Goal: Task Accomplishment & Management: Manage account settings

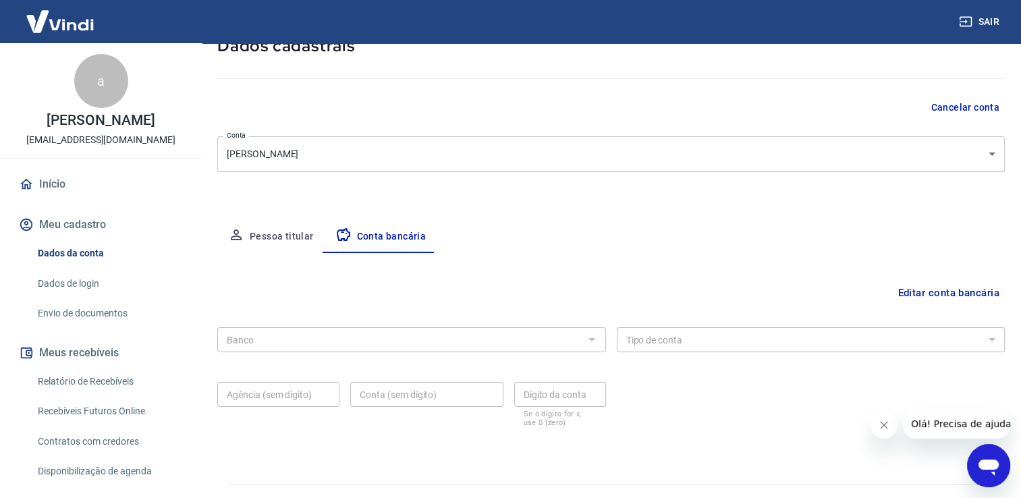
scroll to position [116, 0]
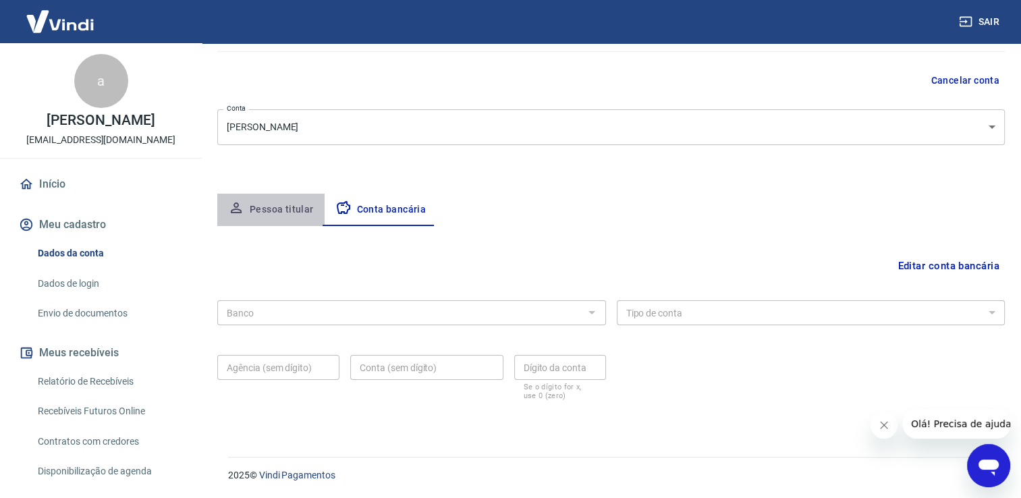
click at [293, 215] on button "Pessoa titular" at bounding box center [270, 210] width 107 height 32
select select "SP"
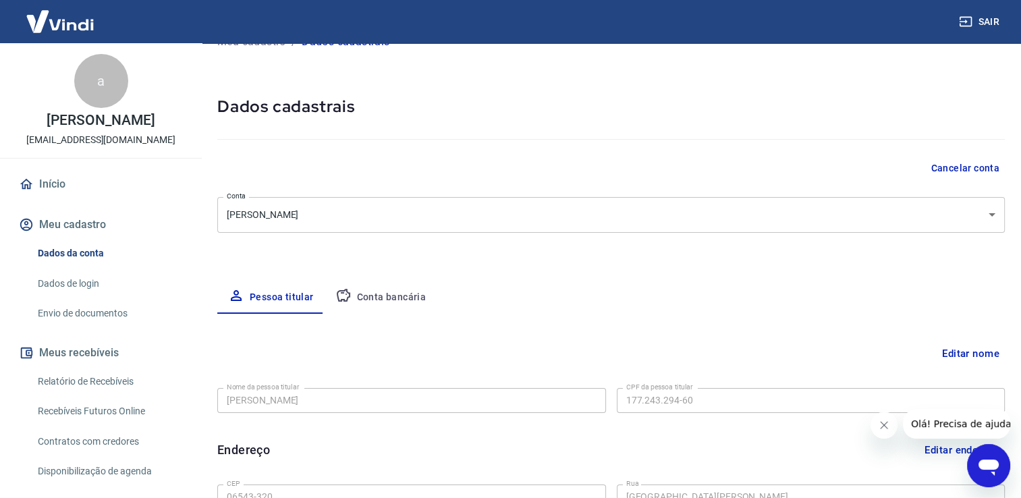
scroll to position [28, 0]
click at [397, 298] on button "Conta bancária" at bounding box center [381, 298] width 113 height 32
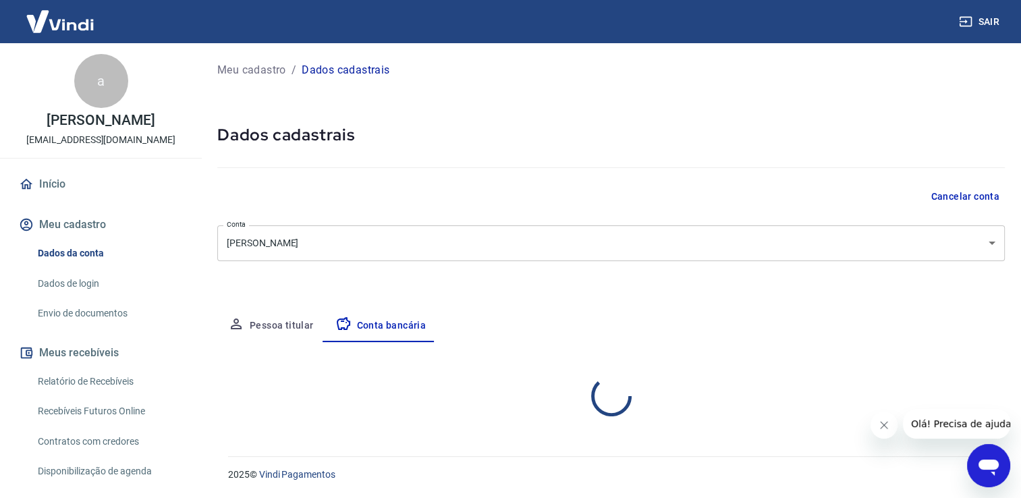
scroll to position [0, 0]
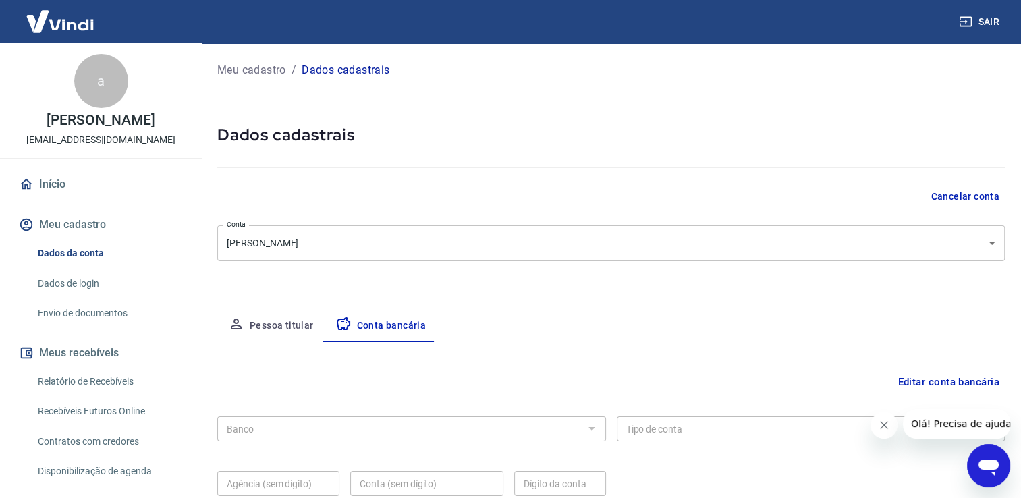
click at [597, 432] on div at bounding box center [591, 428] width 18 height 19
click at [594, 428] on div at bounding box center [591, 428] width 18 height 19
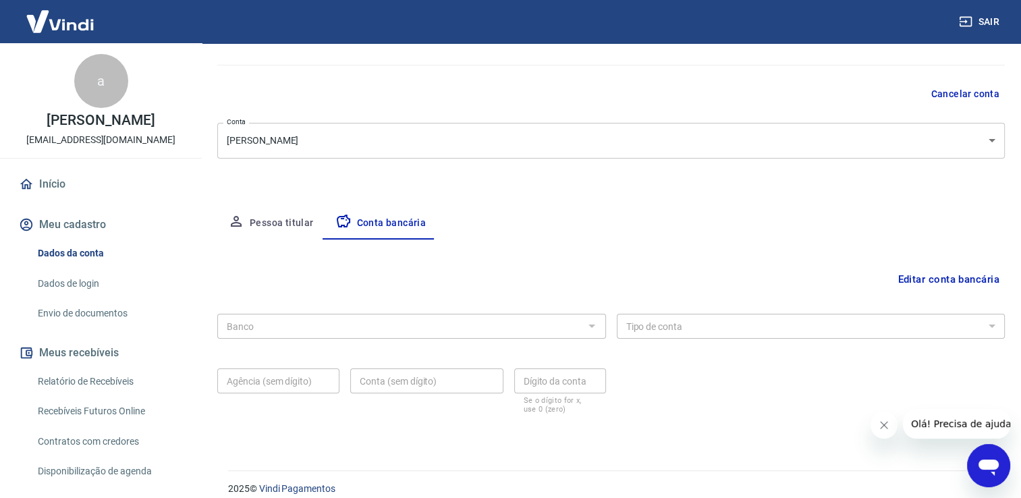
scroll to position [116, 0]
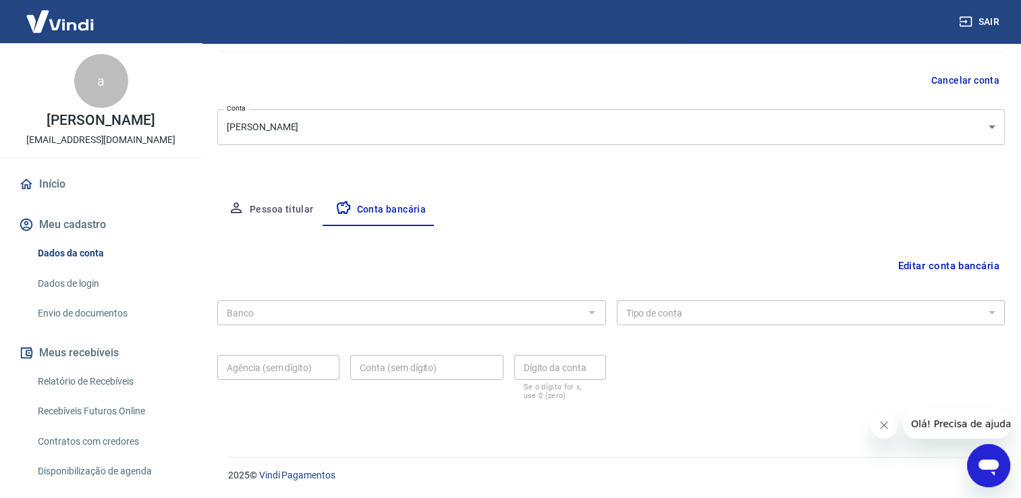
click at [944, 269] on button "Editar conta bancária" at bounding box center [948, 266] width 113 height 26
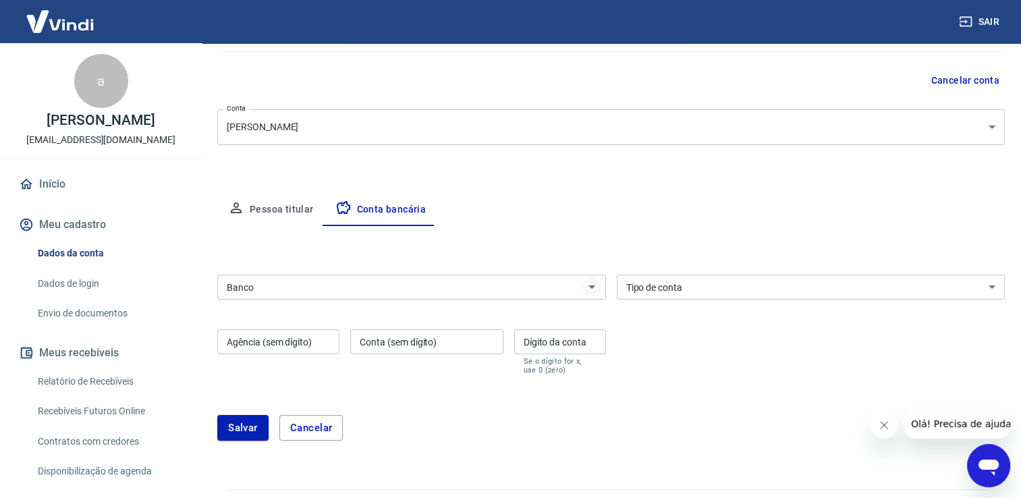
click at [592, 287] on icon "Abrir" at bounding box center [591, 286] width 7 height 3
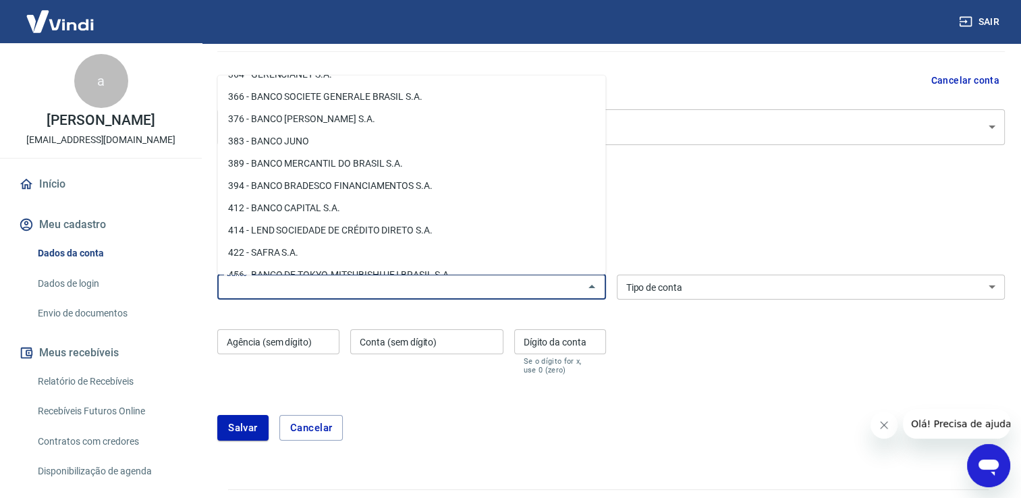
scroll to position [1282, 0]
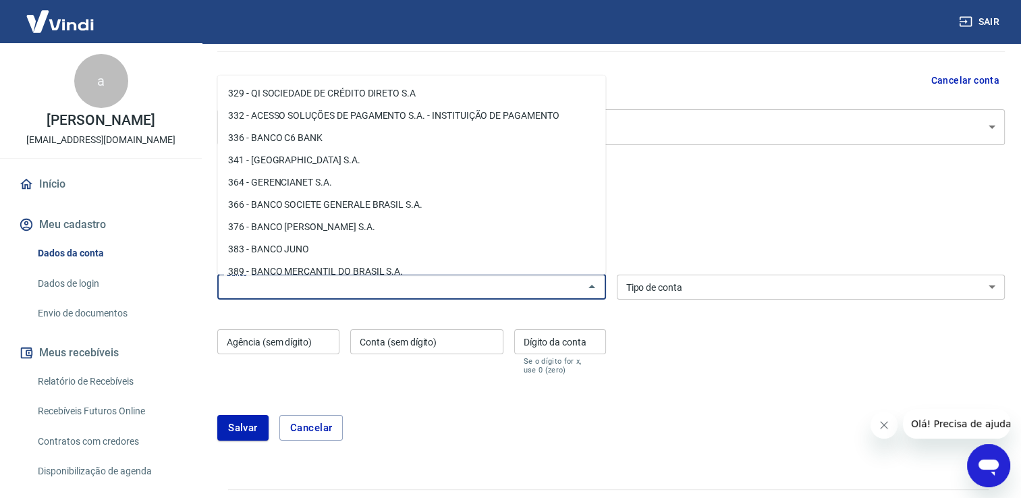
click at [285, 161] on li "341 - [GEOGRAPHIC_DATA] S.A." at bounding box center [411, 160] width 388 height 22
type input "341 - [GEOGRAPHIC_DATA] S.A."
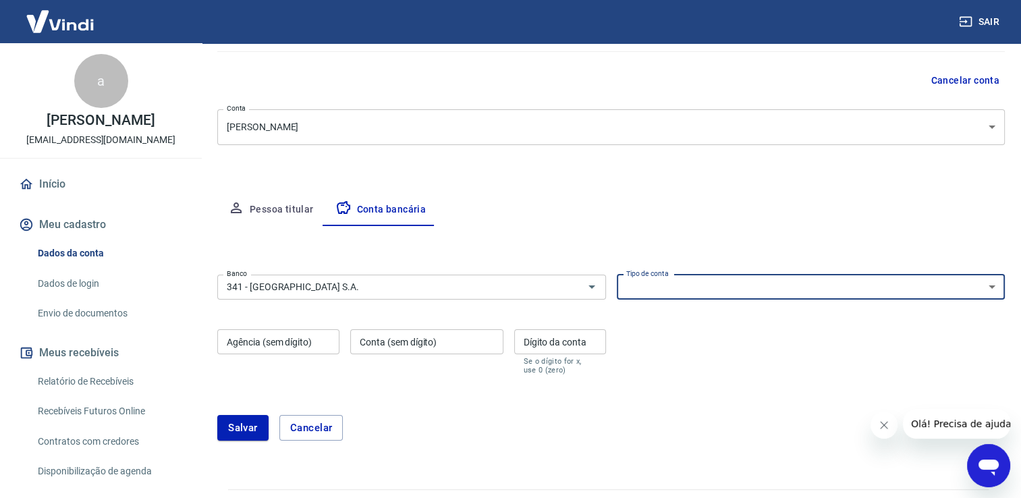
click at [993, 284] on select "Conta Corrente Conta Poupança" at bounding box center [811, 287] width 389 height 25
select select "1"
click at [617, 275] on select "Conta Corrente Conta Poupança" at bounding box center [811, 287] width 389 height 25
click at [277, 342] on input "Agência (sem dígito)" at bounding box center [278, 341] width 122 height 25
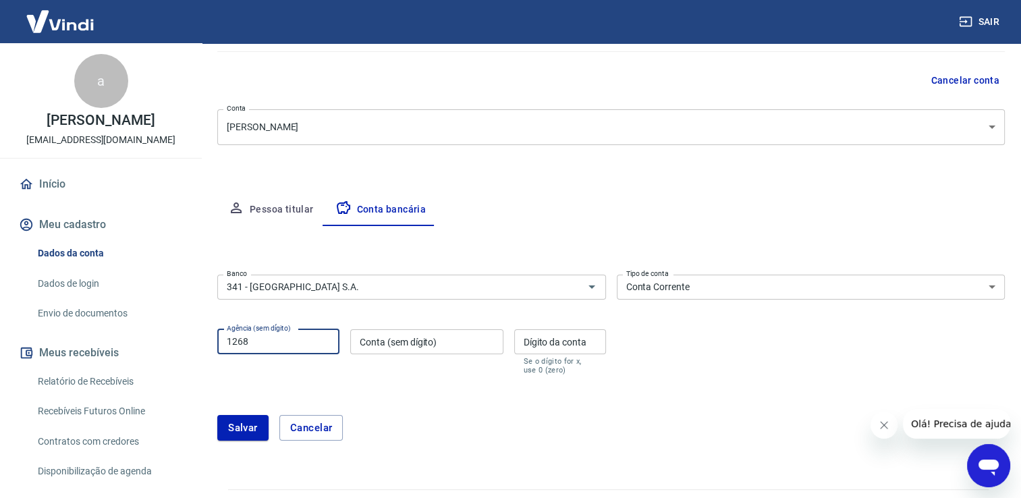
type input "1268"
click at [530, 340] on input "Dígito da conta" at bounding box center [560, 341] width 92 height 25
click at [359, 342] on input "Conta (sem dígito)" at bounding box center [426, 341] width 153 height 25
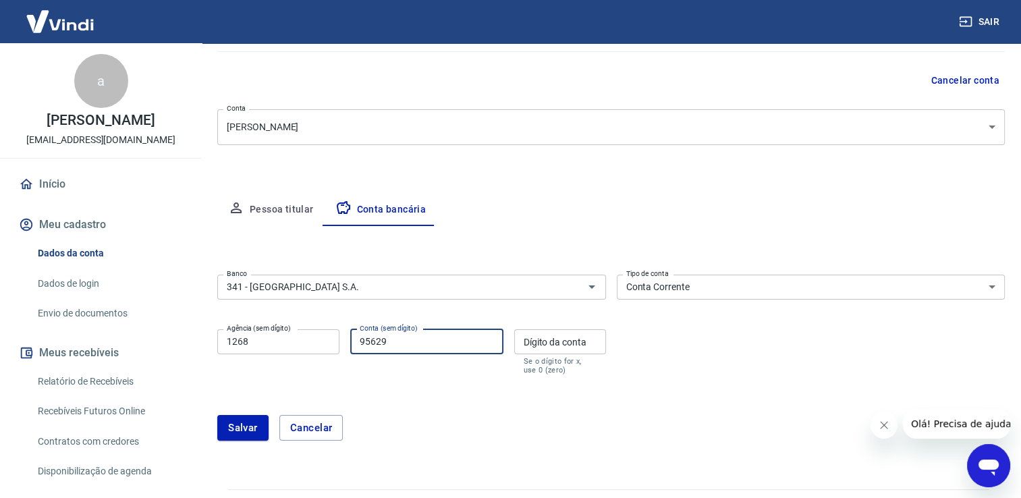
type input "95629"
click at [530, 330] on div "Dígito da conta Dígito da conta Se o dígito for x, use 0 (zero)" at bounding box center [560, 351] width 92 height 45
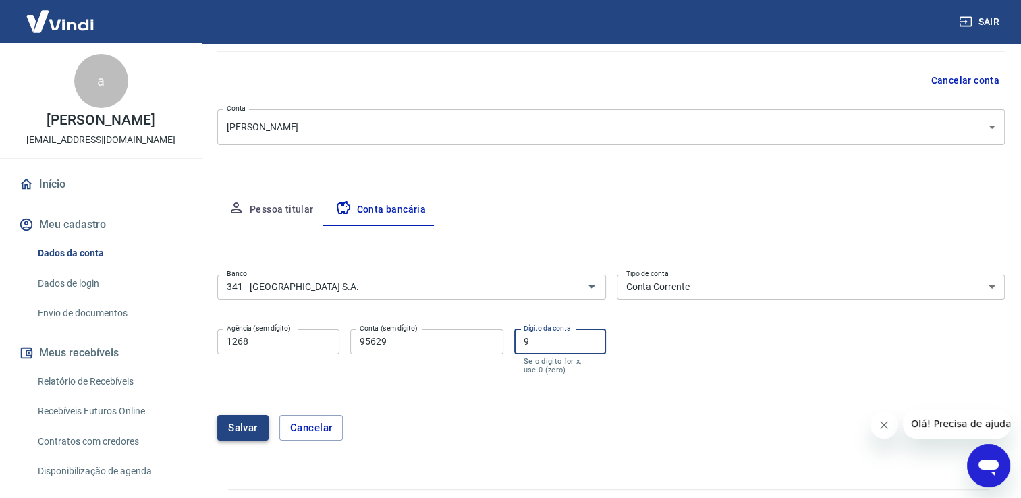
type input "9"
click at [247, 421] on button "Salvar" at bounding box center [242, 428] width 51 height 26
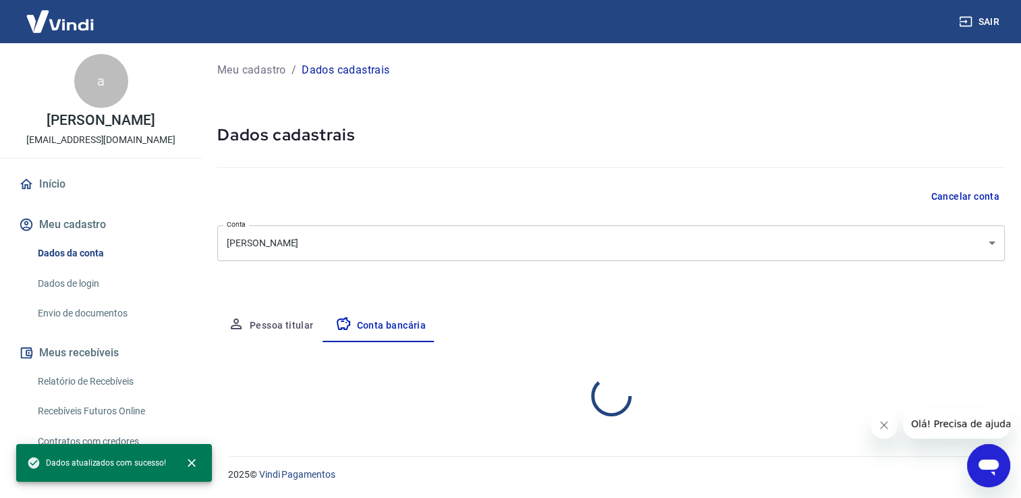
scroll to position [0, 0]
select select "1"
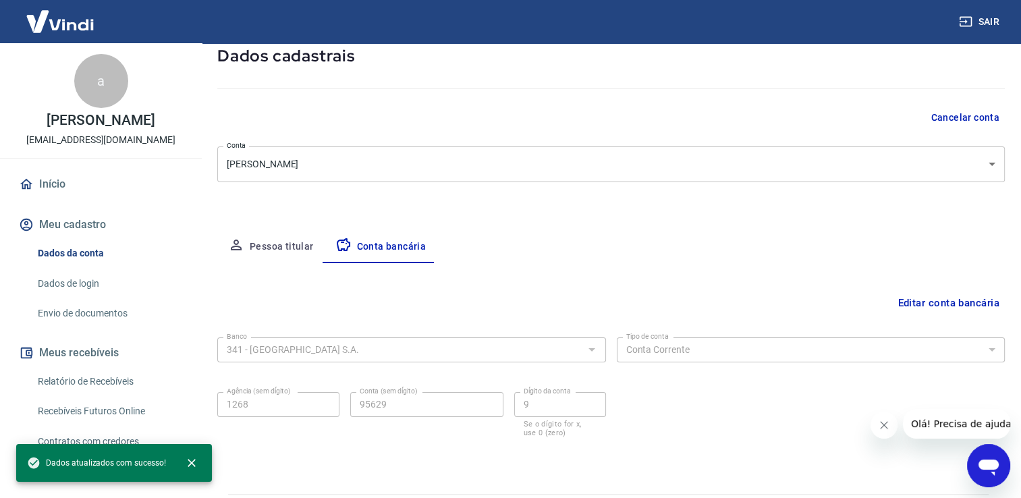
scroll to position [116, 0]
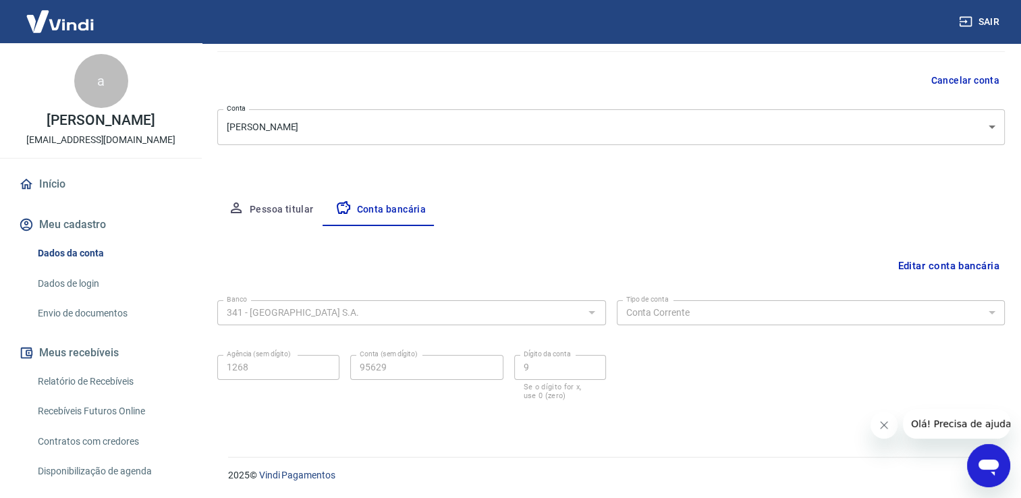
click at [272, 213] on button "Pessoa titular" at bounding box center [270, 210] width 107 height 32
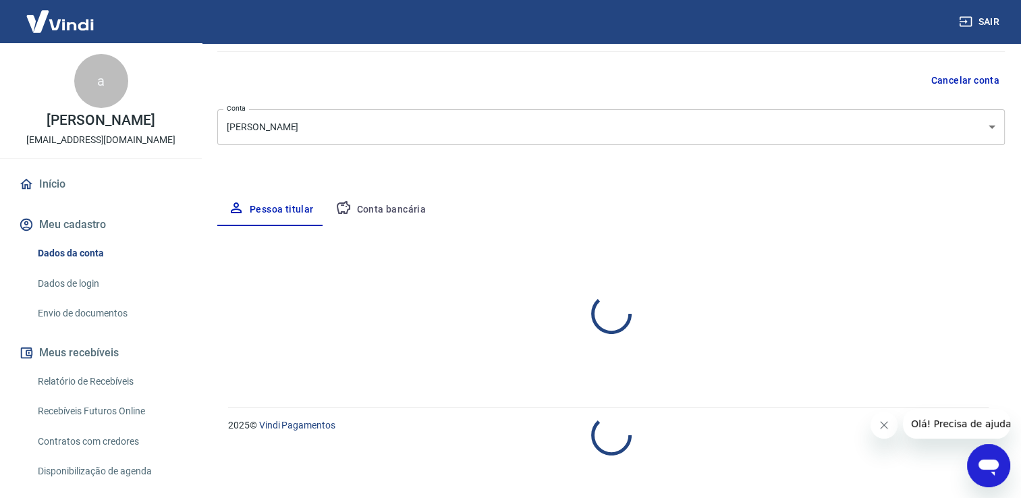
select select "SP"
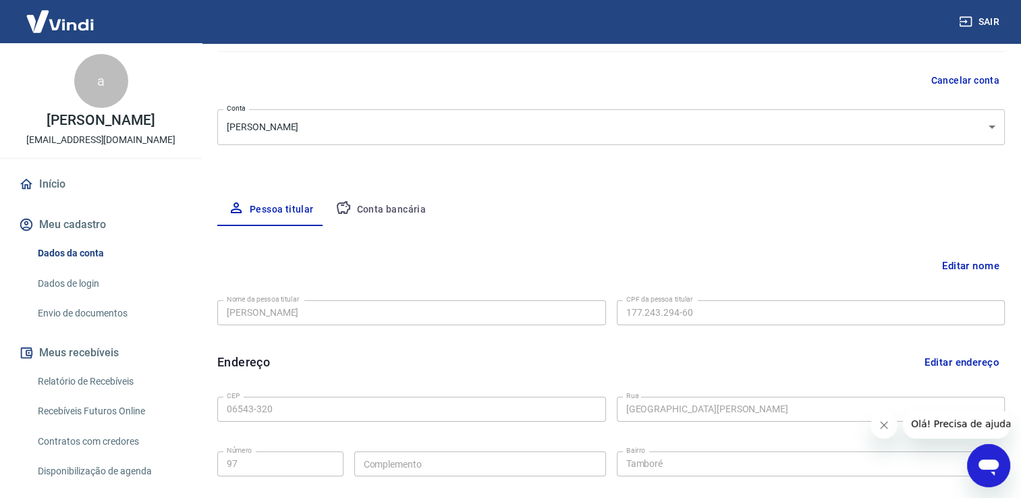
click at [979, 271] on button "Editar nome" at bounding box center [971, 266] width 68 height 26
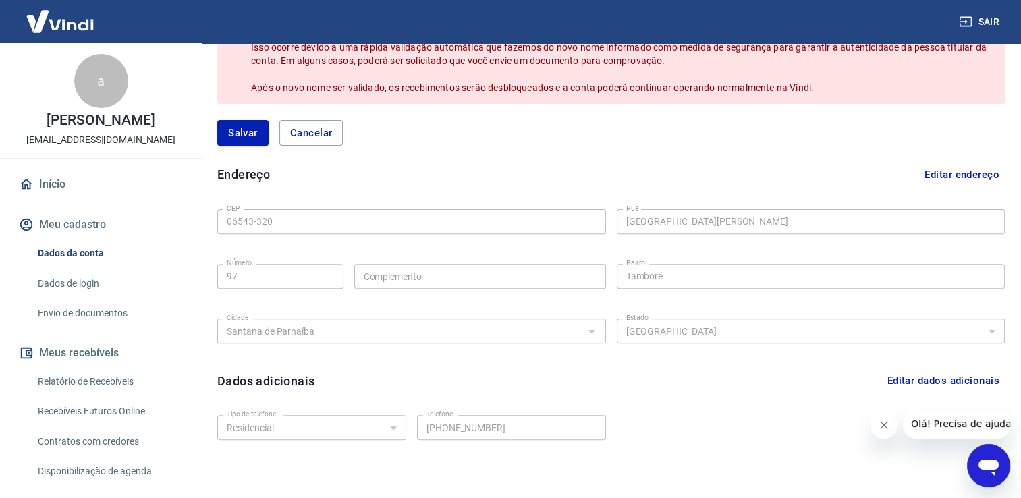
scroll to position [453, 0]
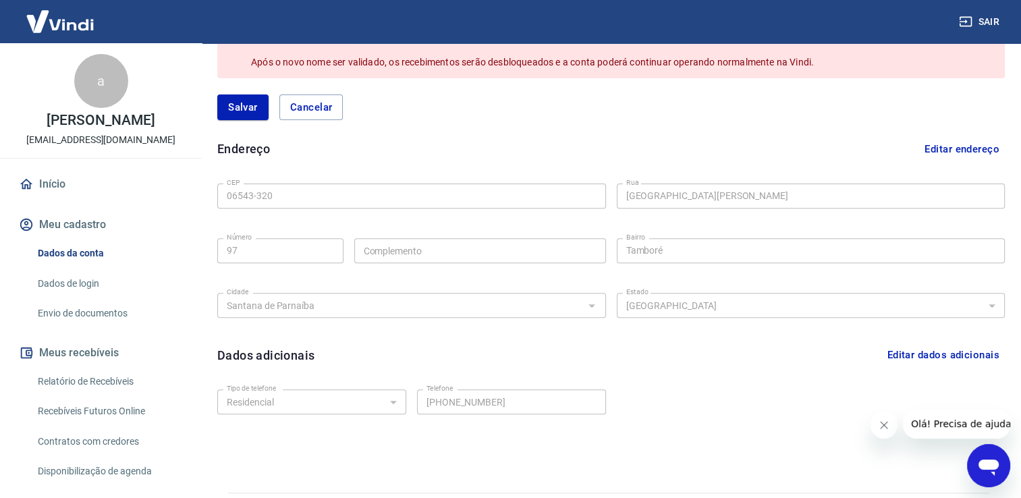
click at [938, 352] on button "Editar dados adicionais" at bounding box center [942, 355] width 123 height 26
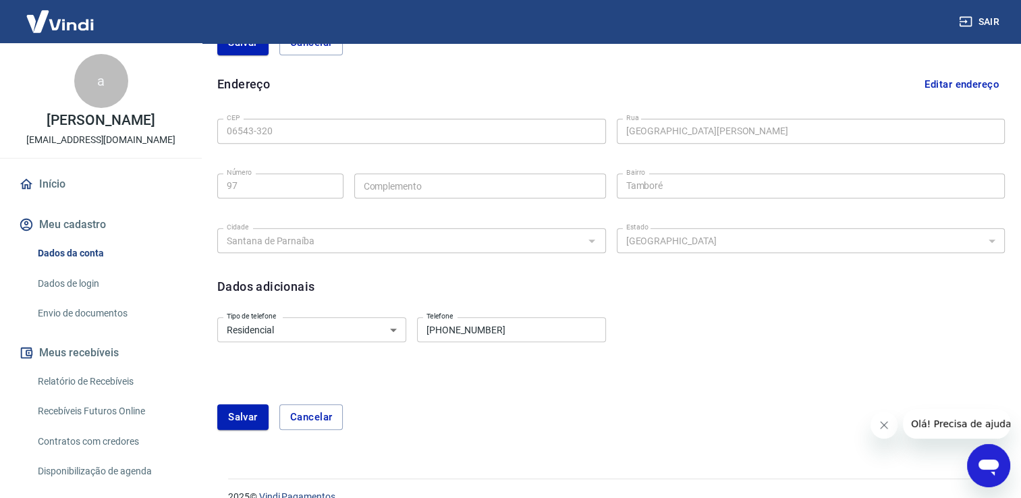
scroll to position [521, 0]
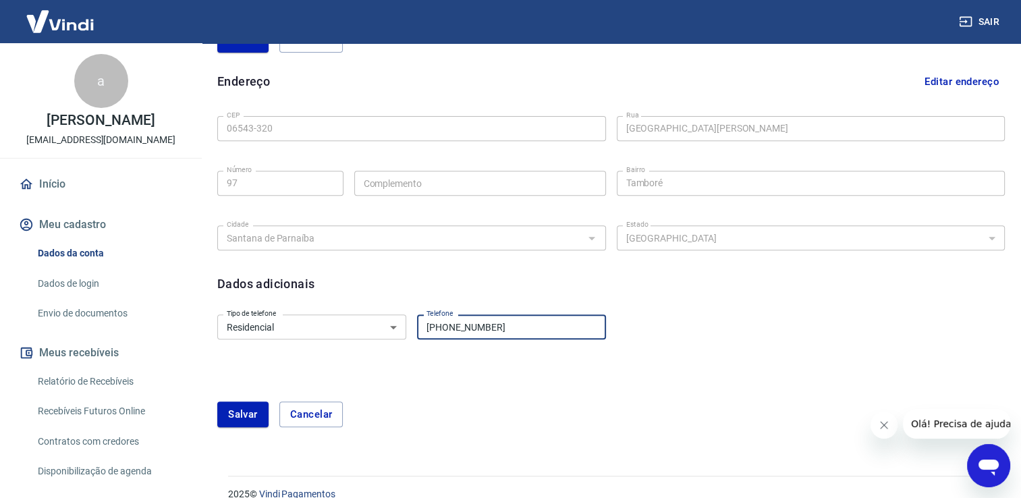
click at [502, 331] on input "[PHONE_NUMBER]" at bounding box center [511, 326] width 189 height 25
drag, startPoint x: 502, startPoint y: 328, endPoint x: 259, endPoint y: 318, distance: 243.2
click at [282, 319] on div "Tipo de telefone Residencial Comercial Tipo de telefone Telefone [PHONE_NUMBER]…" at bounding box center [411, 325] width 389 height 33
type input "[PHONE_NUMBER]"
click at [395, 323] on select "Residencial Comercial" at bounding box center [311, 326] width 189 height 25
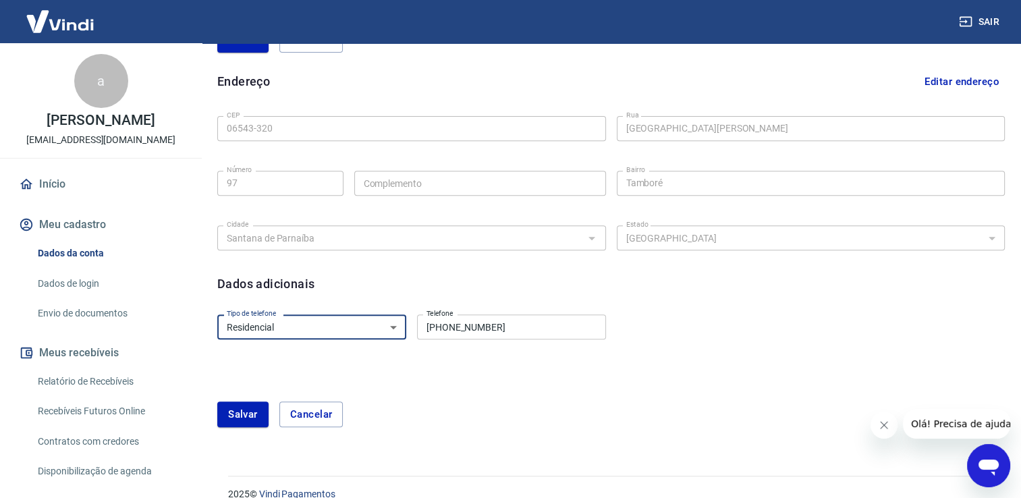
select select "business"
click at [217, 314] on select "Residencial Comercial" at bounding box center [311, 326] width 189 height 25
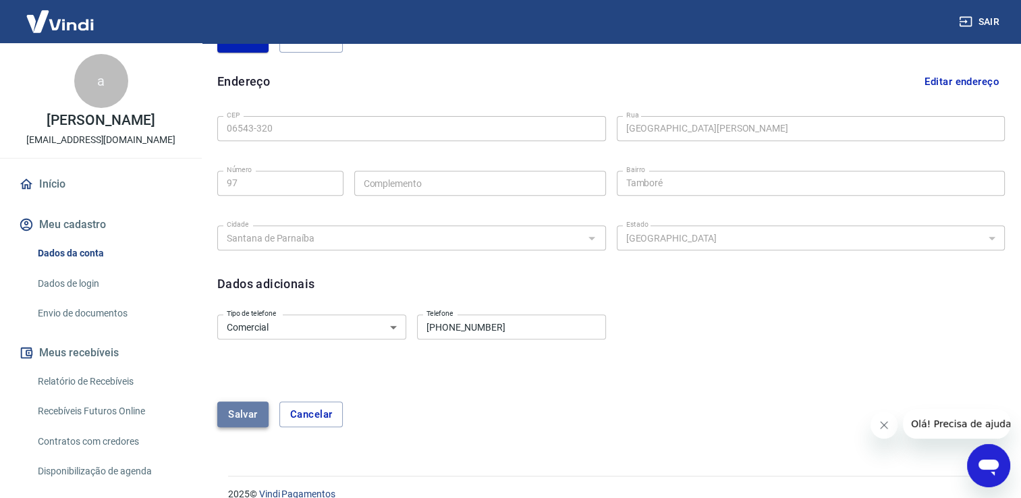
click at [243, 414] on button "Salvar" at bounding box center [242, 415] width 51 height 26
select select "business"
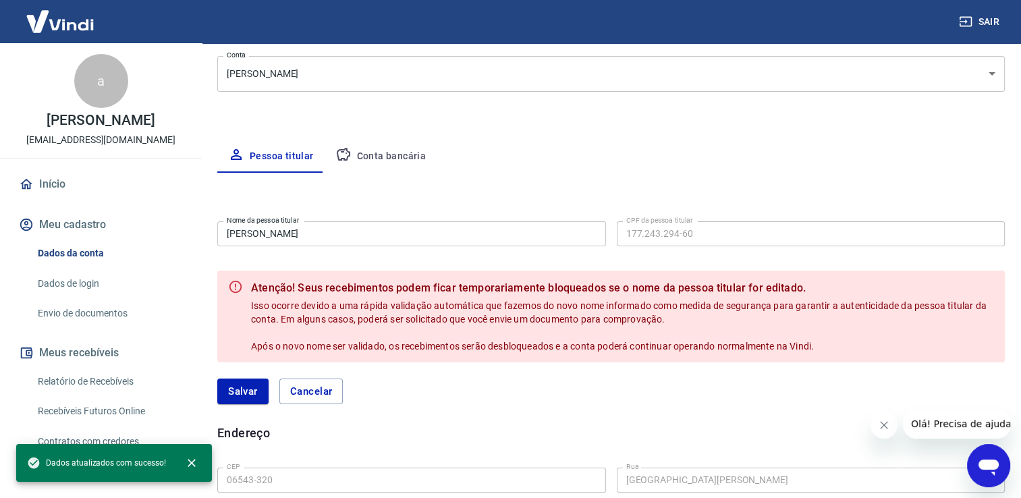
scroll to position [152, 0]
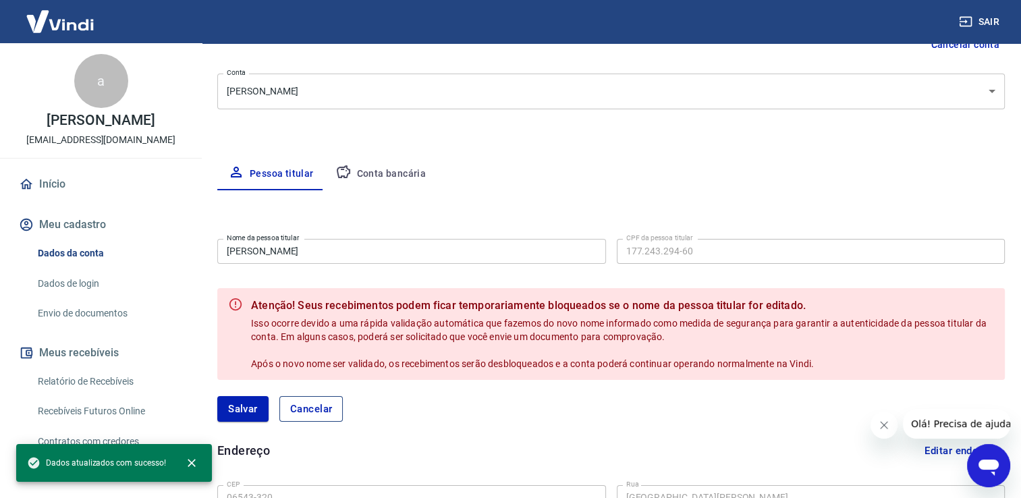
click at [313, 405] on button "Cancelar" at bounding box center [311, 409] width 64 height 26
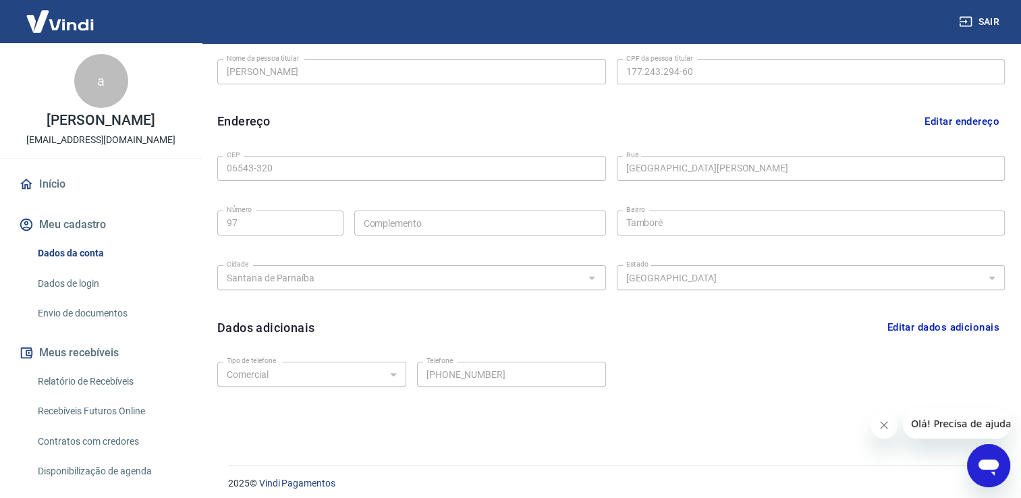
scroll to position [365, 0]
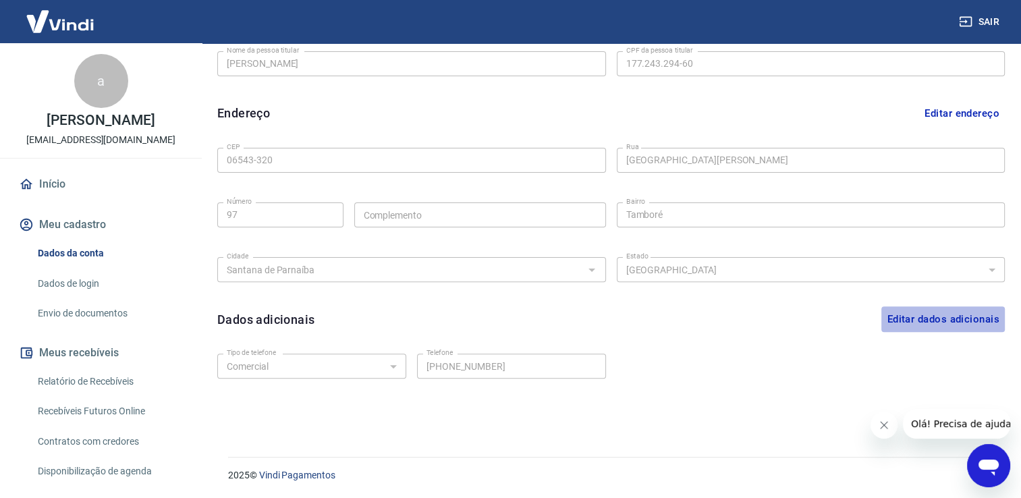
click at [956, 320] on button "Editar dados adicionais" at bounding box center [942, 319] width 123 height 26
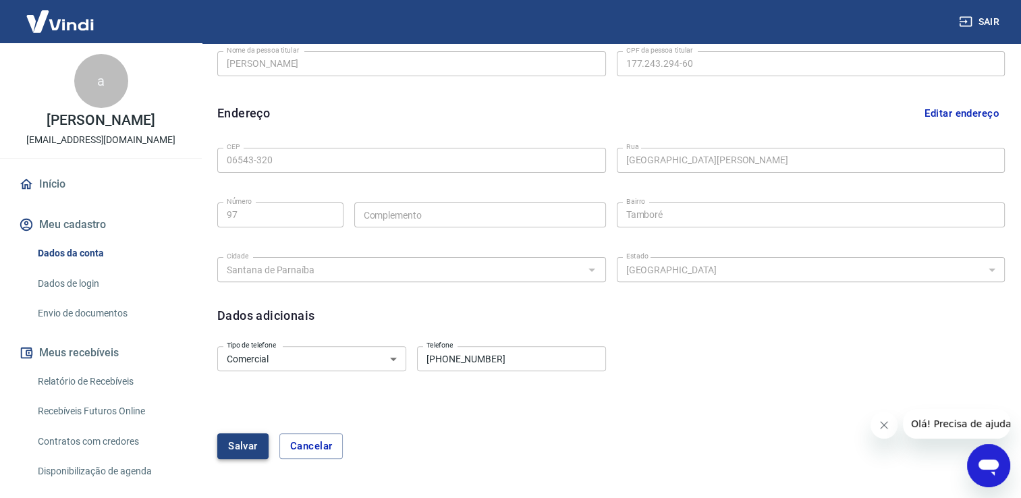
click at [248, 446] on button "Salvar" at bounding box center [242, 446] width 51 height 26
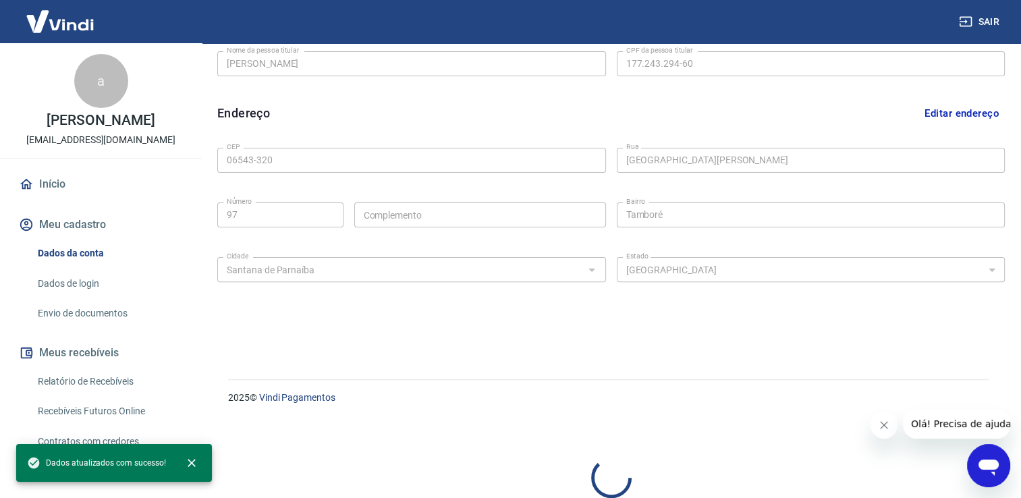
select select "business"
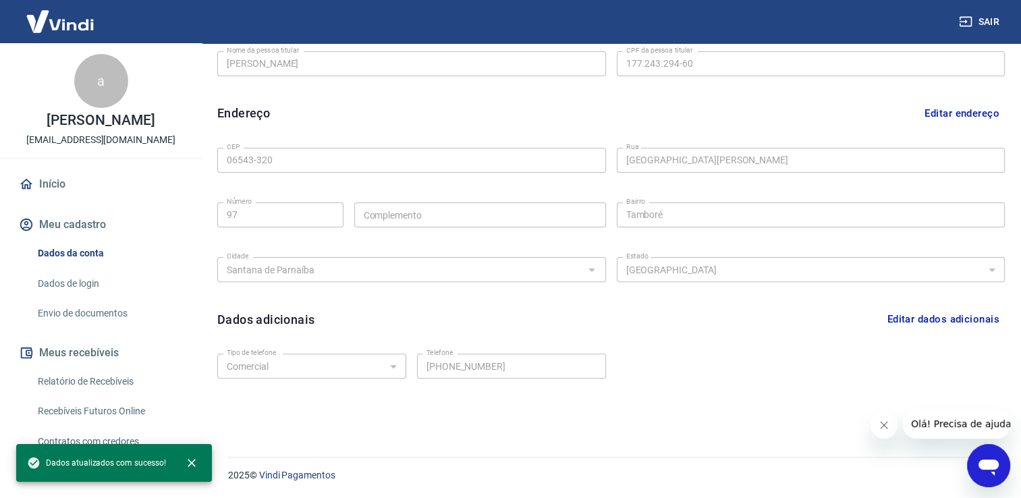
click at [956, 111] on button "Editar endereço" at bounding box center [962, 114] width 86 height 26
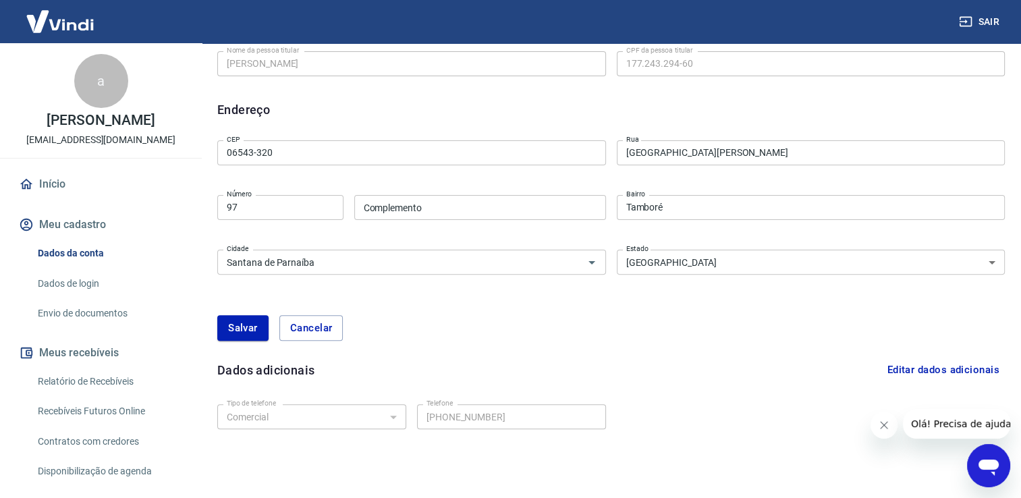
drag, startPoint x: 787, startPoint y: 150, endPoint x: 576, endPoint y: 152, distance: 211.2
click at [576, 152] on div "CEP 06543-320 CEP [GEOGRAPHIC_DATA] [GEOGRAPHIC_DATA] Número Complemento Comple…" at bounding box center [611, 206] width 788 height 142
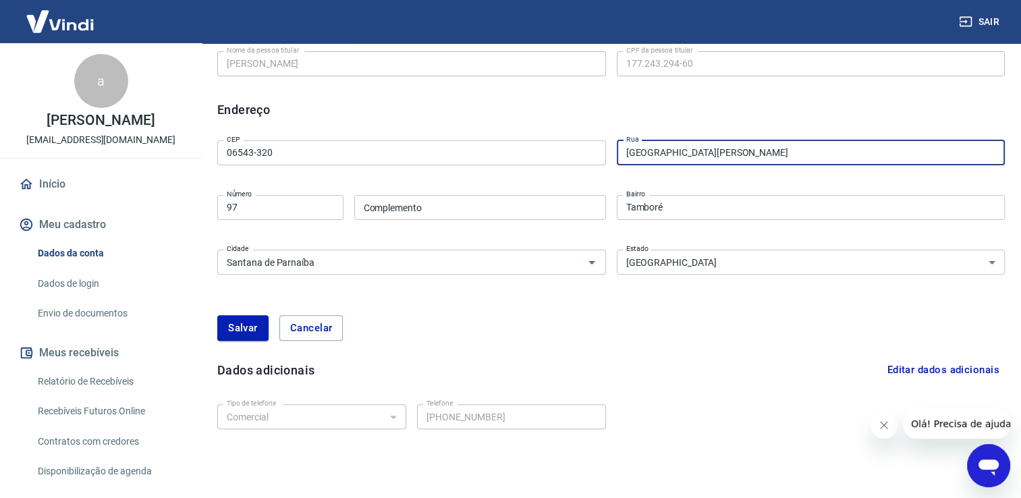
paste input "06.460-010"
type input "06.460-010"
drag, startPoint x: 696, startPoint y: 153, endPoint x: 409, endPoint y: 126, distance: 288.0
click at [440, 127] on div "Editar nome Nome da pessoa titular [PERSON_NAME] da pessoa titular CPF da pesso…" at bounding box center [611, 226] width 788 height 499
drag, startPoint x: 293, startPoint y: 157, endPoint x: 0, endPoint y: 117, distance: 295.6
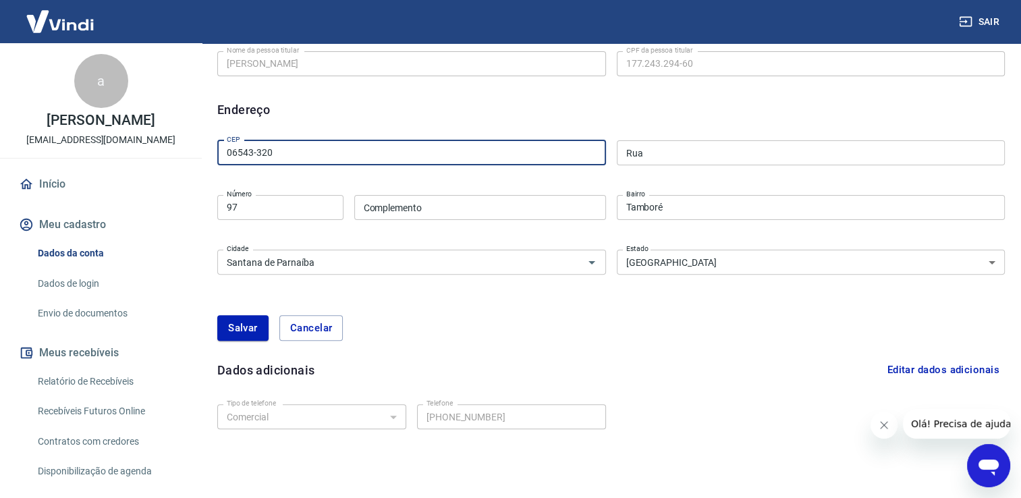
paste input "460-01"
type input "06460-010"
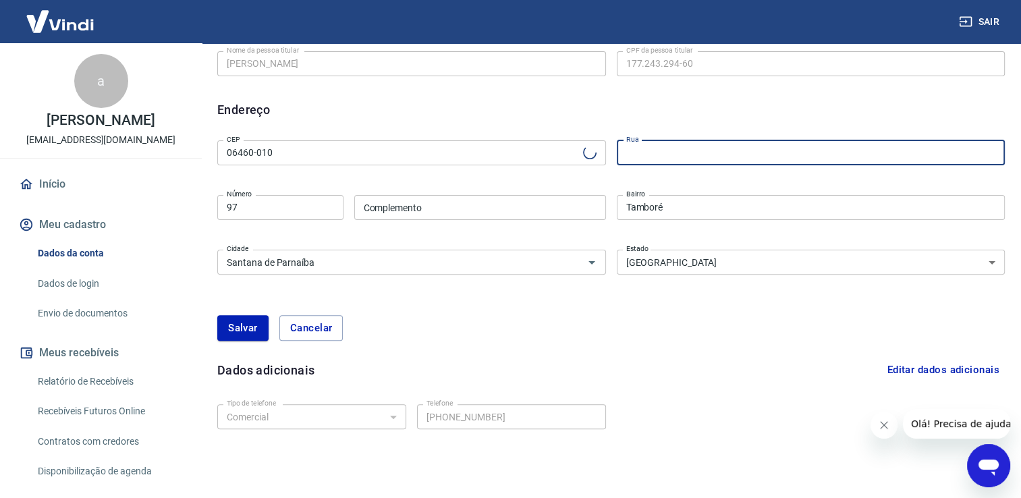
click at [692, 155] on input "Rua" at bounding box center [811, 152] width 389 height 25
type input "[GEOGRAPHIC_DATA]"
type input "Barueri"
type input "[GEOGRAPHIC_DATA]"
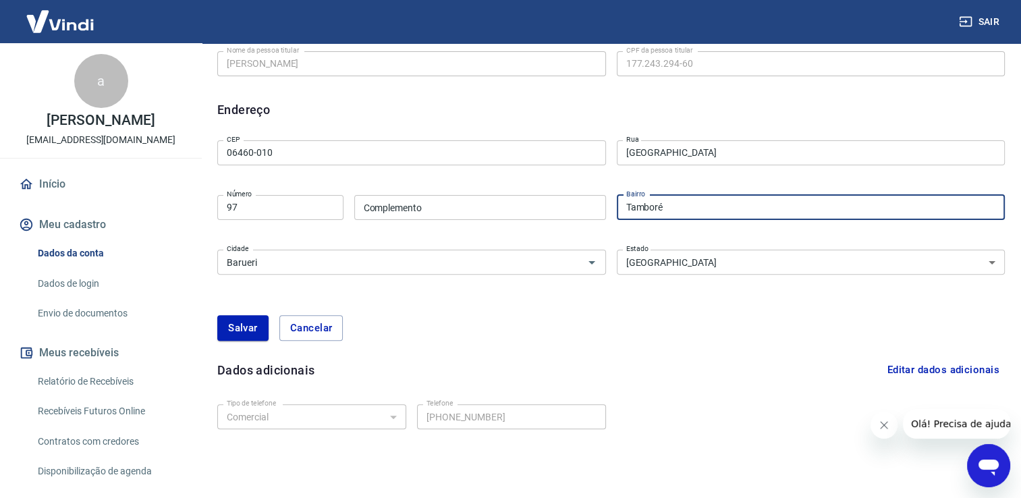
click at [673, 210] on input "Tamboré" at bounding box center [811, 207] width 389 height 25
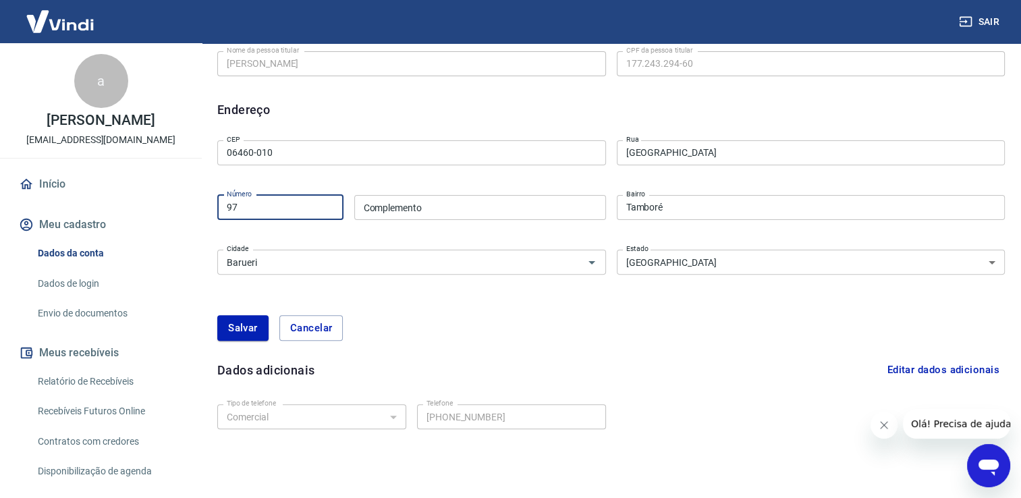
click at [266, 215] on input "97" at bounding box center [280, 207] width 126 height 25
type input "9"
type input "854"
click at [235, 331] on button "Salvar" at bounding box center [242, 328] width 51 height 26
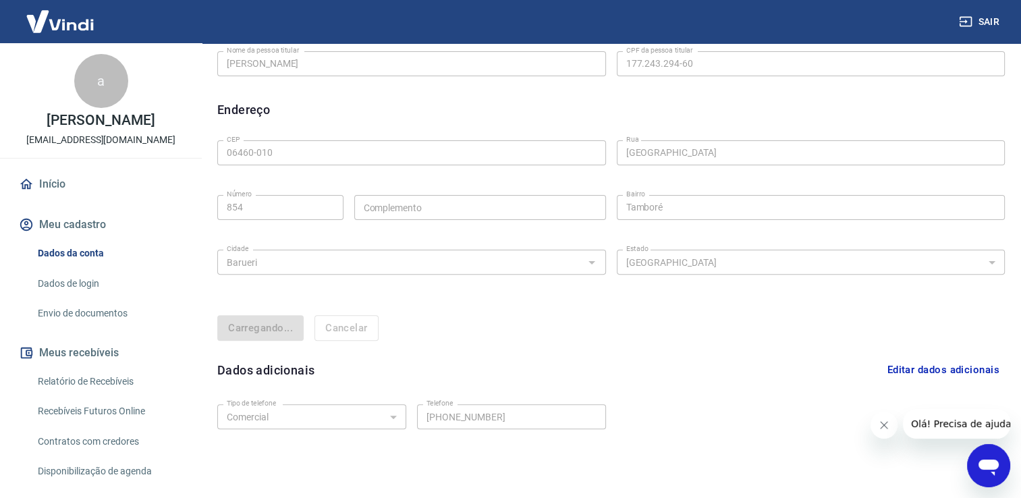
select select "SP"
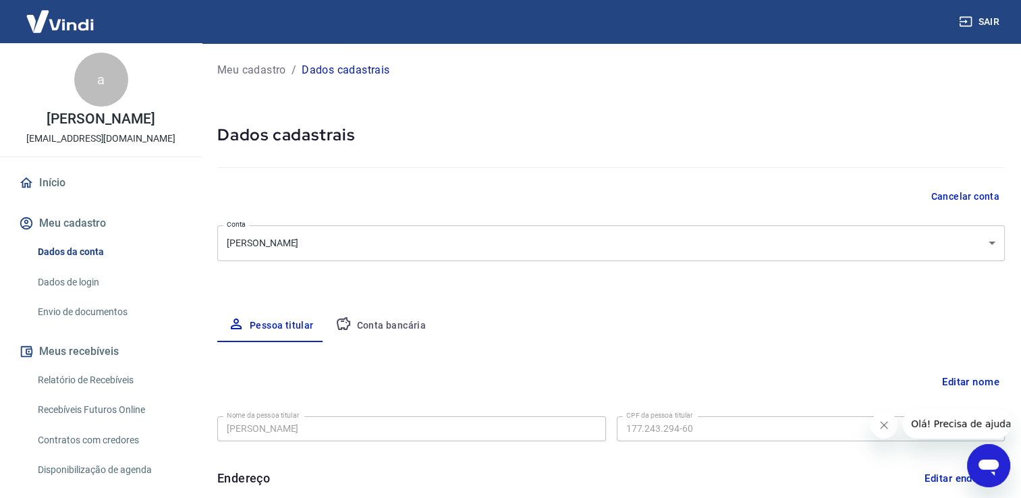
scroll to position [0, 0]
